Goal: Transaction & Acquisition: Obtain resource

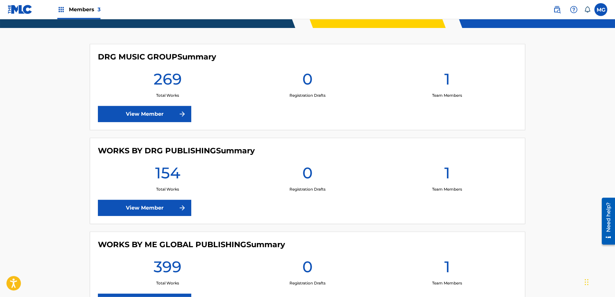
scroll to position [220, 0]
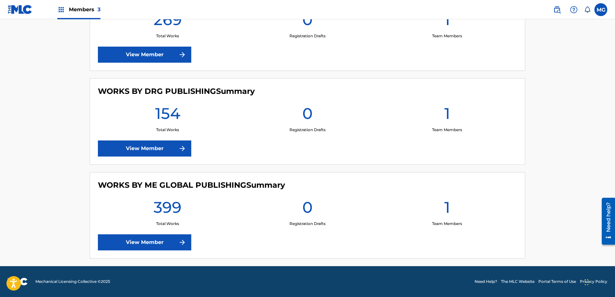
click at [139, 51] on link "View Member" at bounding box center [144, 55] width 93 height 16
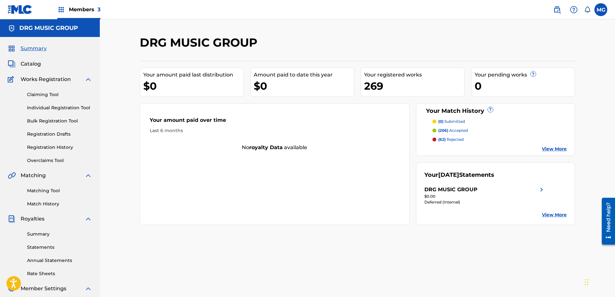
click at [604, 11] on label at bounding box center [600, 9] width 13 height 13
click at [601, 10] on input "MG M E Global mostexpensivellc@gmail.com Notification Preferences Profile Log o…" at bounding box center [601, 10] width 0 height 0
click at [2, 97] on div "Summary Catalog Works Registration Claiming Tool Individual Registration Tool B…" at bounding box center [50, 202] width 100 height 331
click at [49, 120] on link "Bulk Registration Tool" at bounding box center [59, 121] width 65 height 7
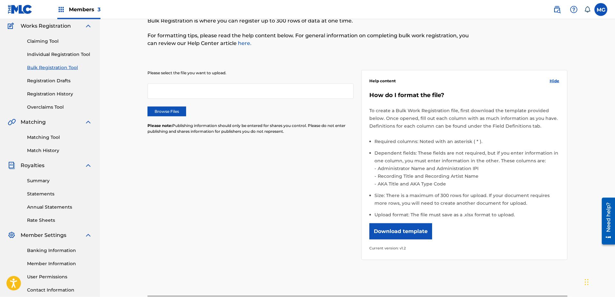
scroll to position [66, 0]
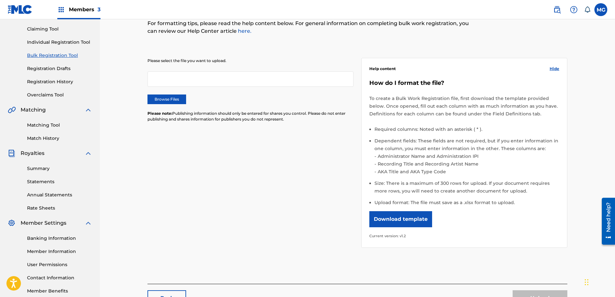
click at [410, 222] on button "Download template" at bounding box center [400, 219] width 63 height 16
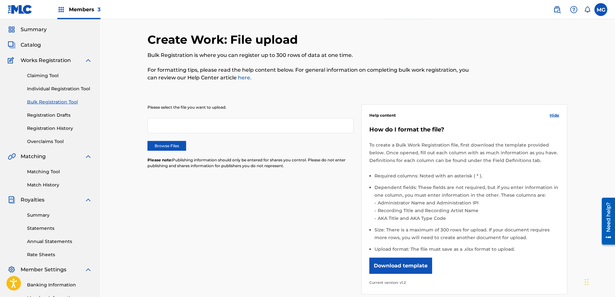
scroll to position [0, 0]
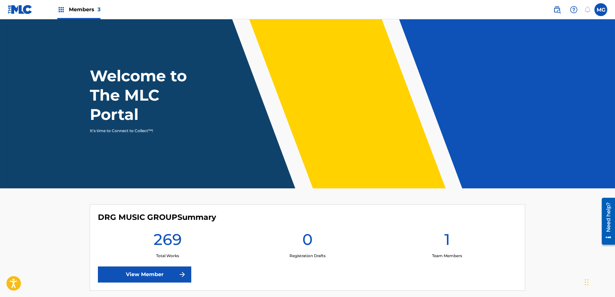
scroll to position [164, 0]
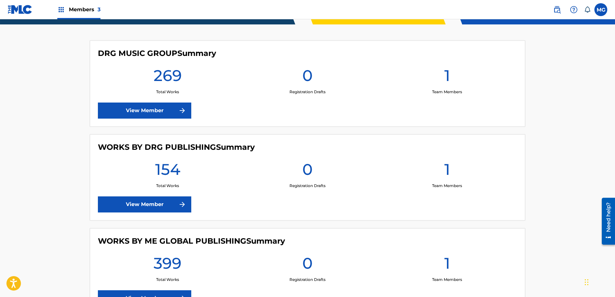
click at [128, 108] on link "View Member" at bounding box center [144, 111] width 93 height 16
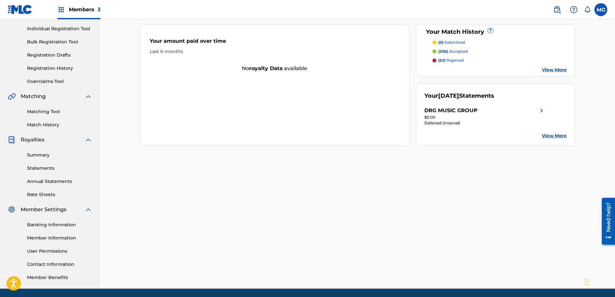
scroll to position [69, 0]
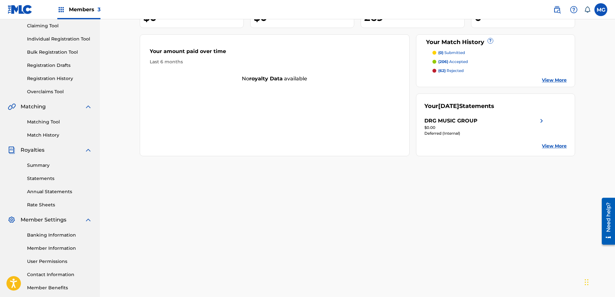
click at [54, 53] on link "Bulk Registration Tool" at bounding box center [59, 52] width 65 height 7
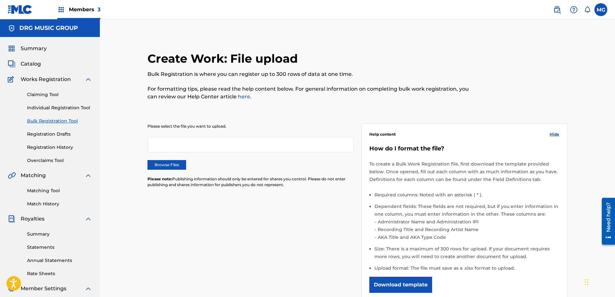
click at [416, 286] on button "Download template" at bounding box center [400, 285] width 63 height 16
